Goal: Task Accomplishment & Management: Complete application form

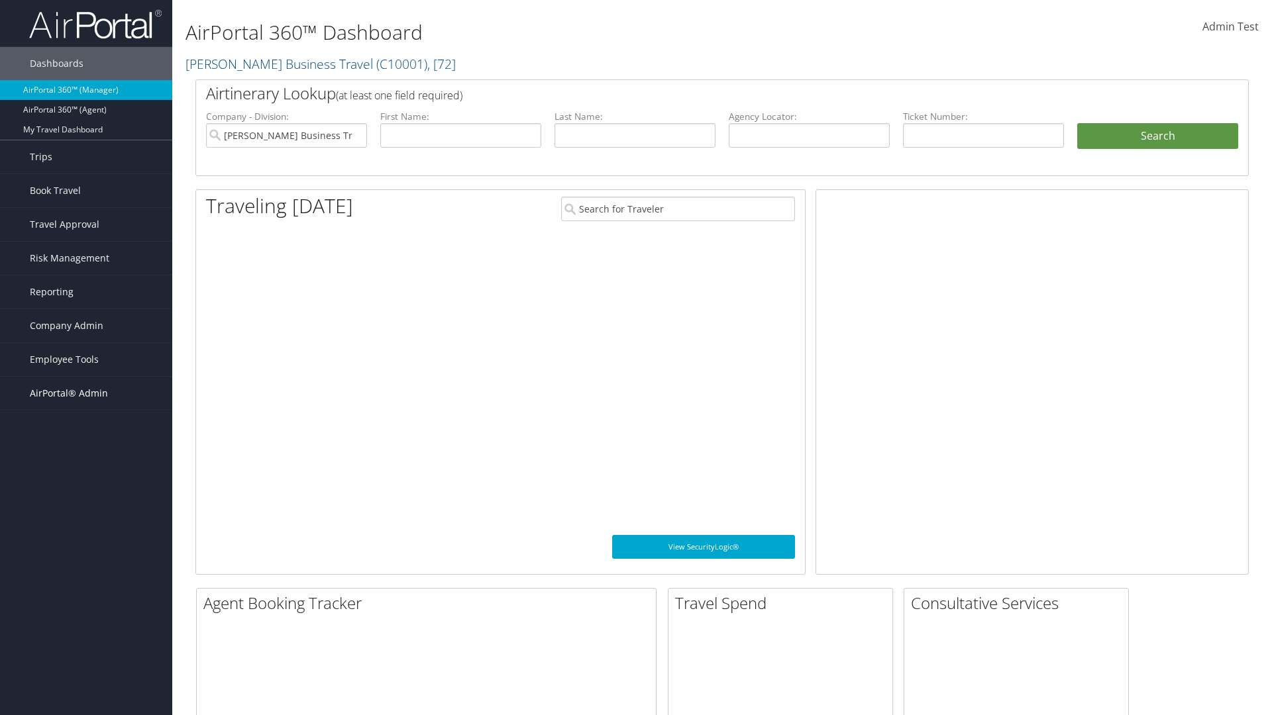
click at [86, 393] on span "AirPortal® Admin" at bounding box center [69, 393] width 78 height 33
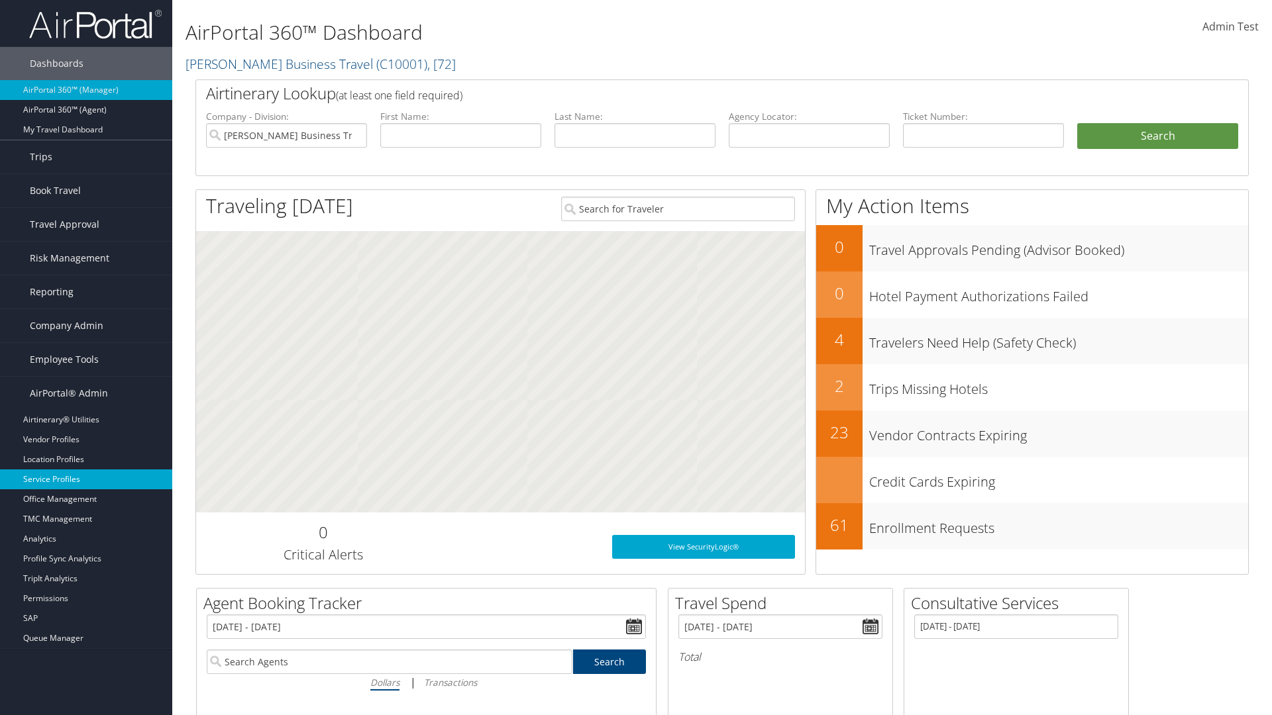
click at [86, 480] on link "Service Profiles" at bounding box center [86, 480] width 172 height 20
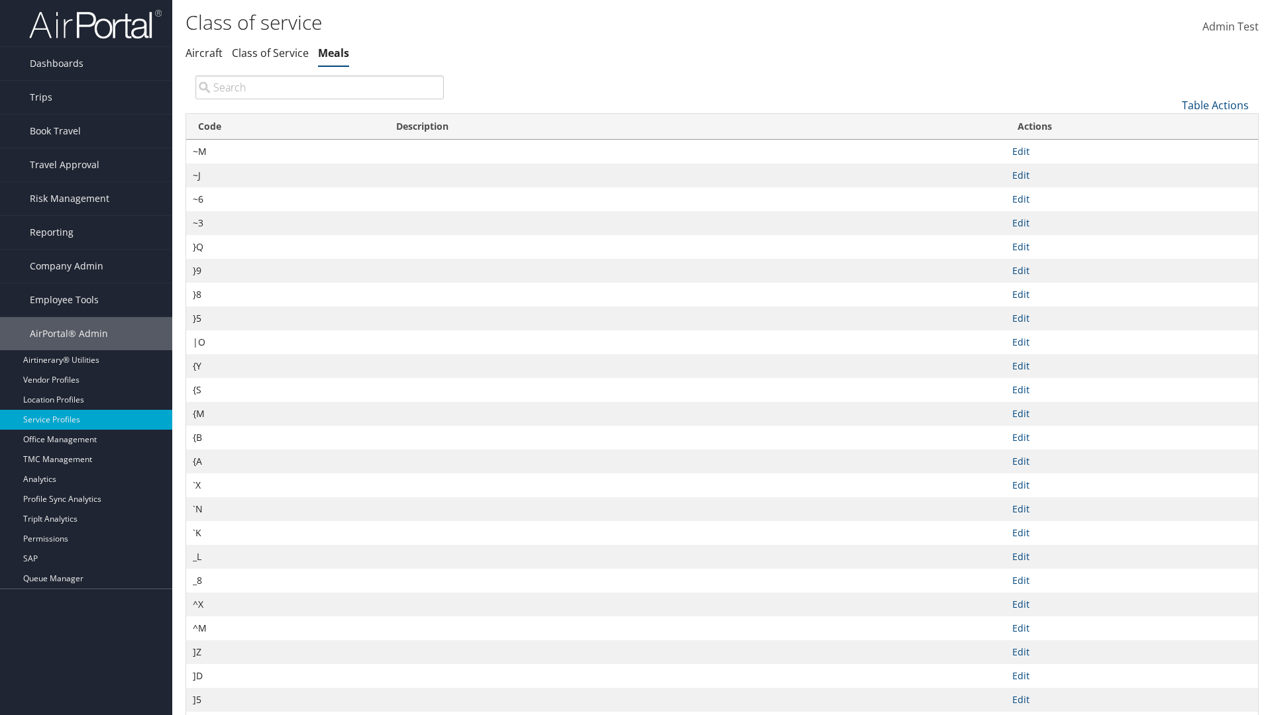
click at [1215, 105] on link "Table Actions" at bounding box center [1215, 105] width 67 height 15
click at [1170, 125] on link "New Record" at bounding box center [1171, 126] width 174 height 23
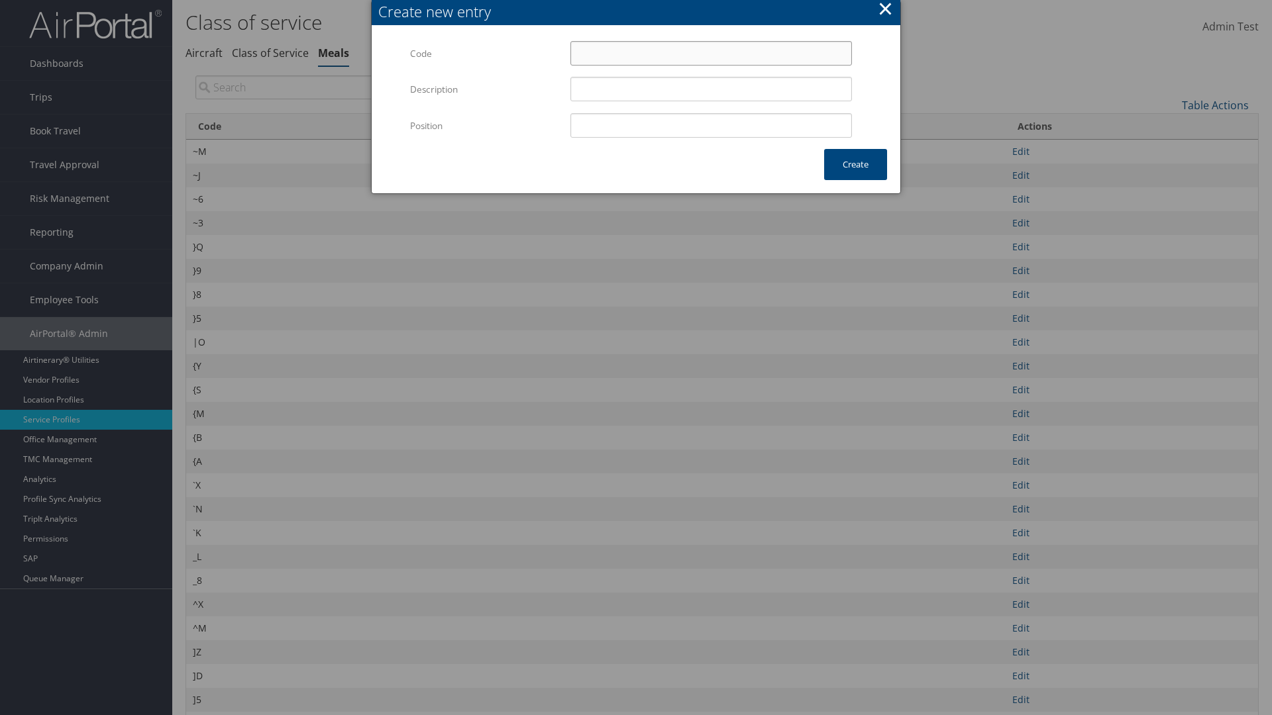
click at [711, 53] on input "Code" at bounding box center [710, 53] width 281 height 25
type input "@O"
click at [711, 125] on input "Position" at bounding box center [710, 125] width 281 height 25
type input "12"
type input "@O"
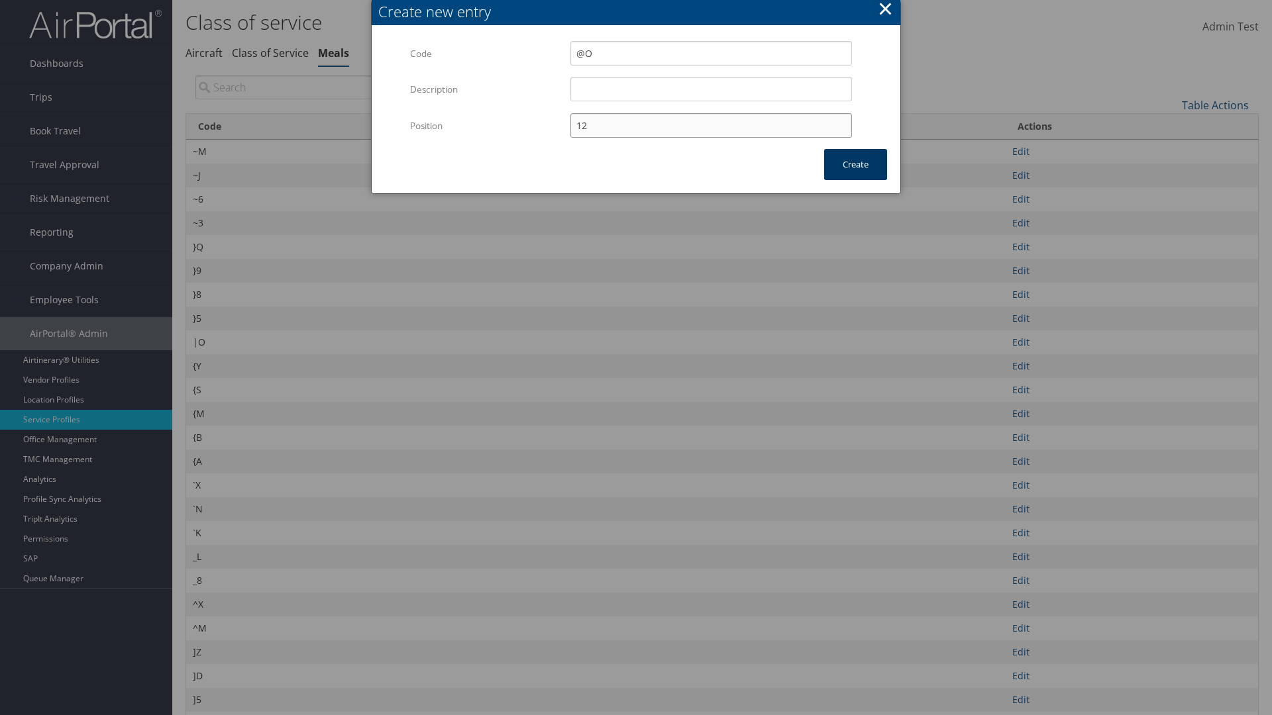
type input "12"
click at [855, 164] on button "Create" at bounding box center [855, 164] width 63 height 31
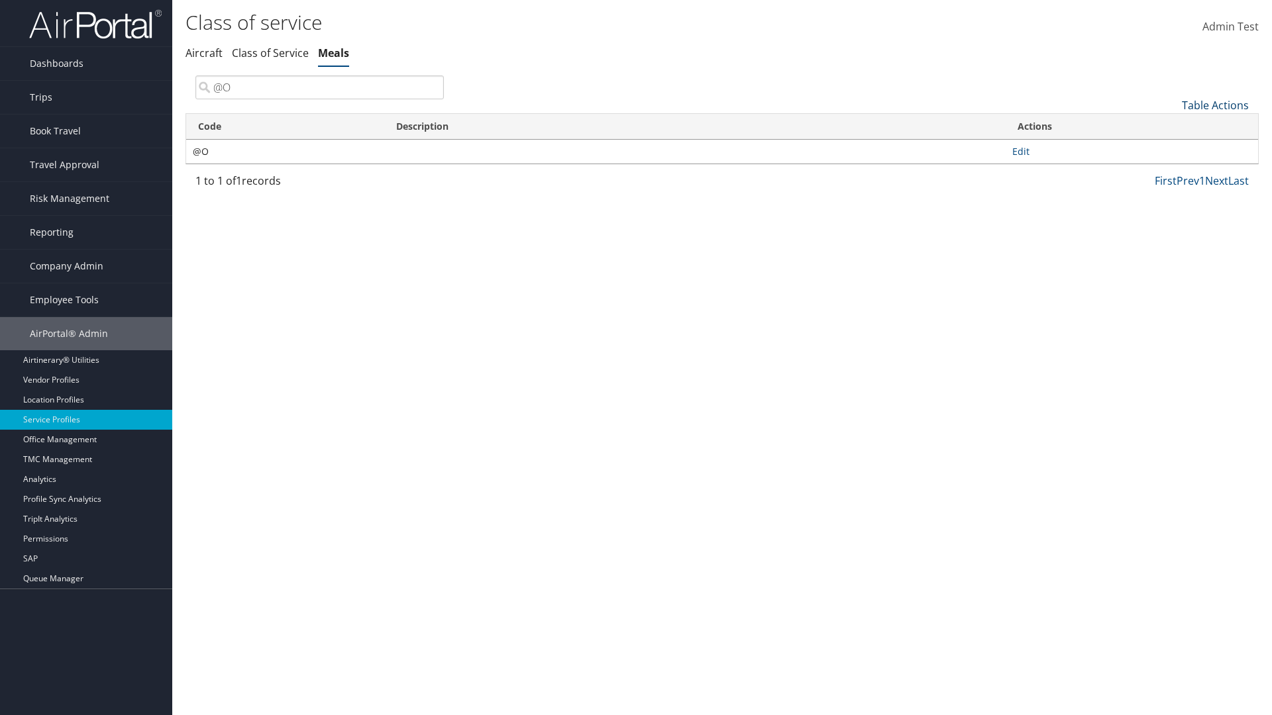
type input "@O"
click at [1215, 105] on link "Table Actions" at bounding box center [1215, 105] width 67 height 15
click at [1170, 126] on link "Code" at bounding box center [1171, 127] width 174 height 23
click at [1170, 149] on link "Description" at bounding box center [1171, 149] width 174 height 23
click at [636, 358] on div at bounding box center [636, 357] width 1272 height 715
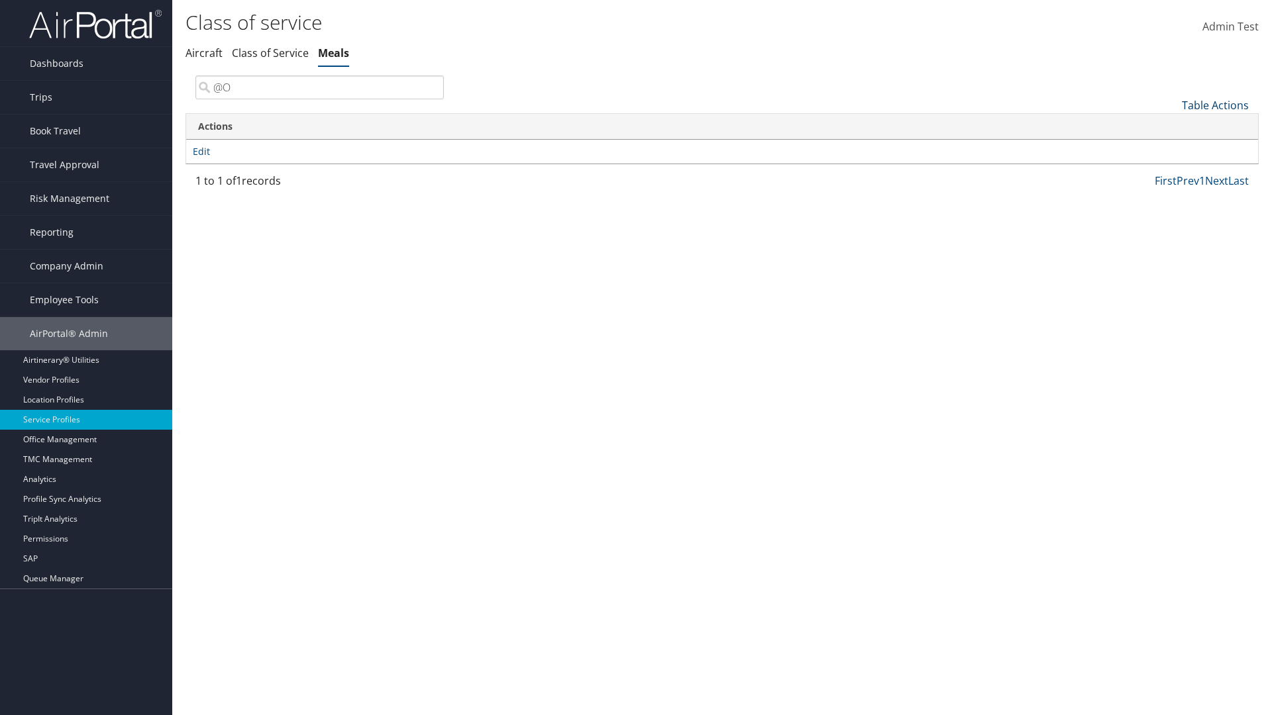
click at [1215, 105] on link "Table Actions" at bounding box center [1215, 105] width 67 height 15
click at [1170, 126] on link "Code" at bounding box center [1171, 127] width 174 height 23
click at [1170, 149] on link "Description" at bounding box center [1171, 149] width 174 height 23
